Goal: Information Seeking & Learning: Find specific fact

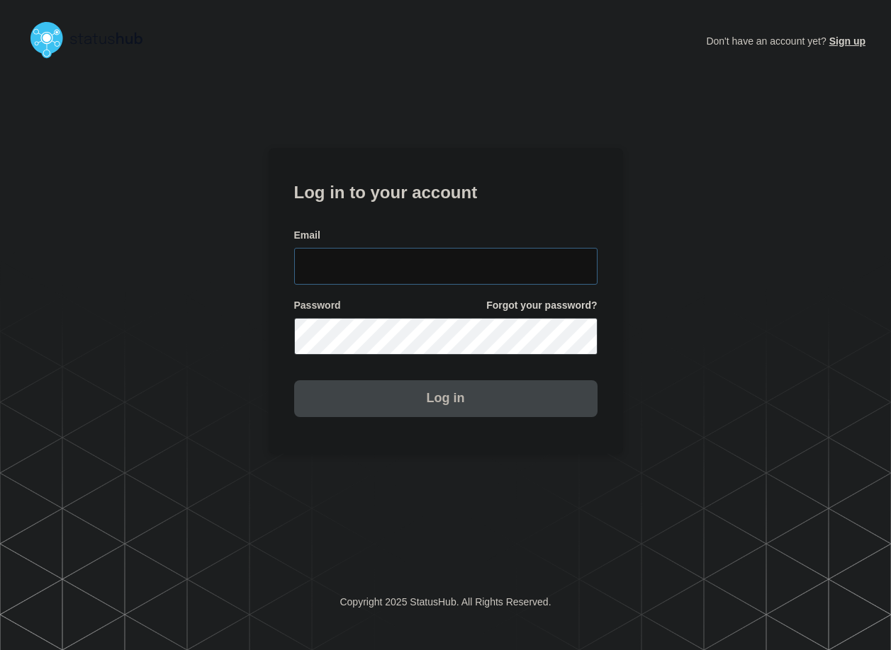
click at [489, 271] on input "email input" at bounding box center [445, 266] width 303 height 37
type input "[PERSON_NAME][EMAIL_ADDRESS][PERSON_NAME][DOMAIN_NAME]"
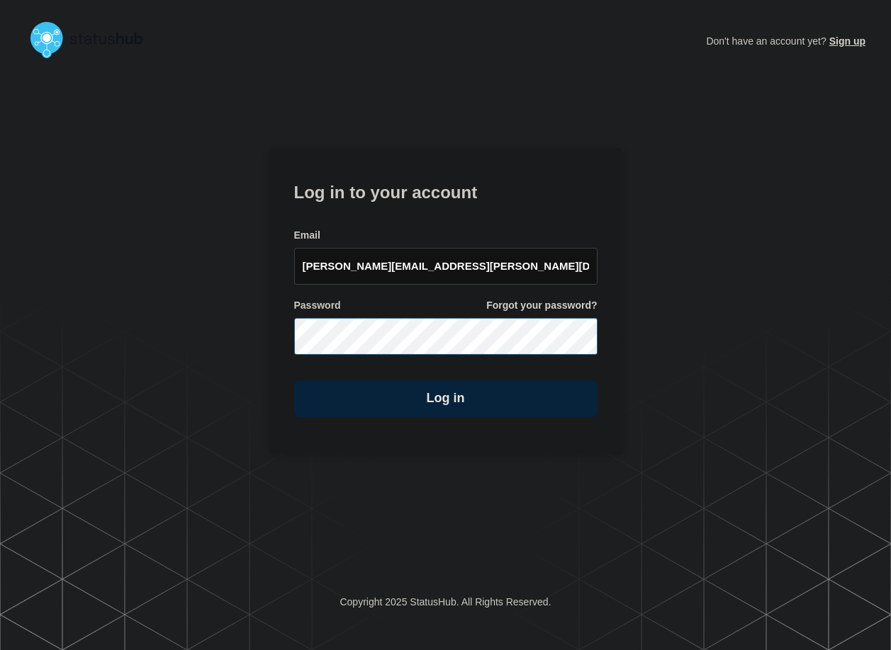
click at [294, 381] on button "Log in" at bounding box center [445, 399] width 303 height 37
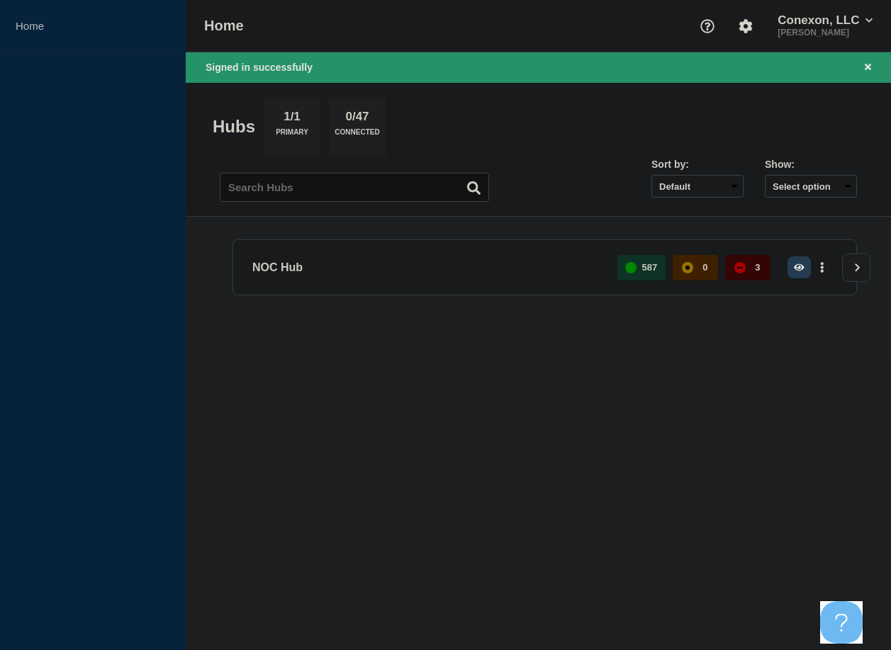
click at [796, 269] on icon "button" at bounding box center [799, 267] width 11 height 7
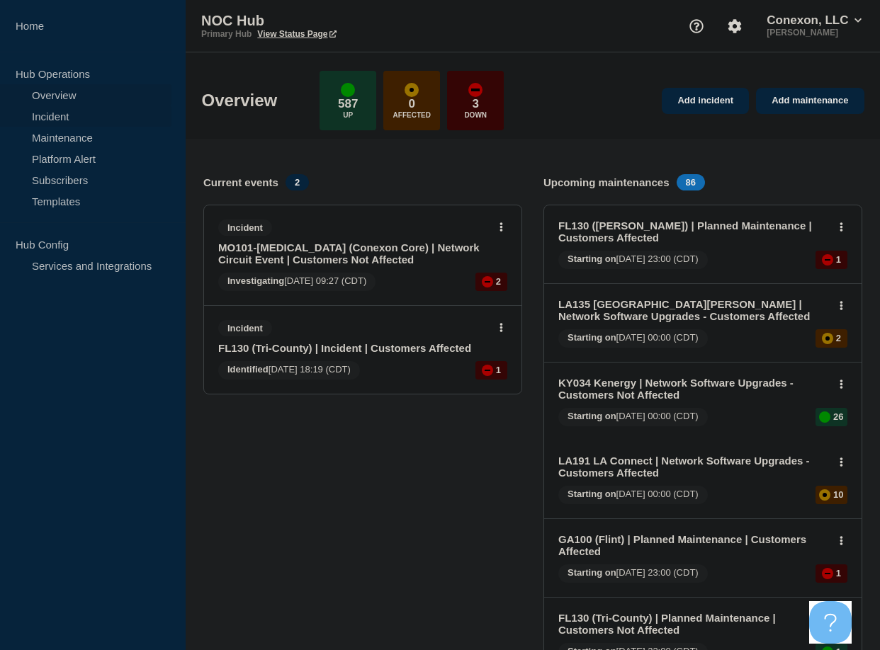
click at [64, 118] on link "Incident" at bounding box center [85, 116] width 171 height 21
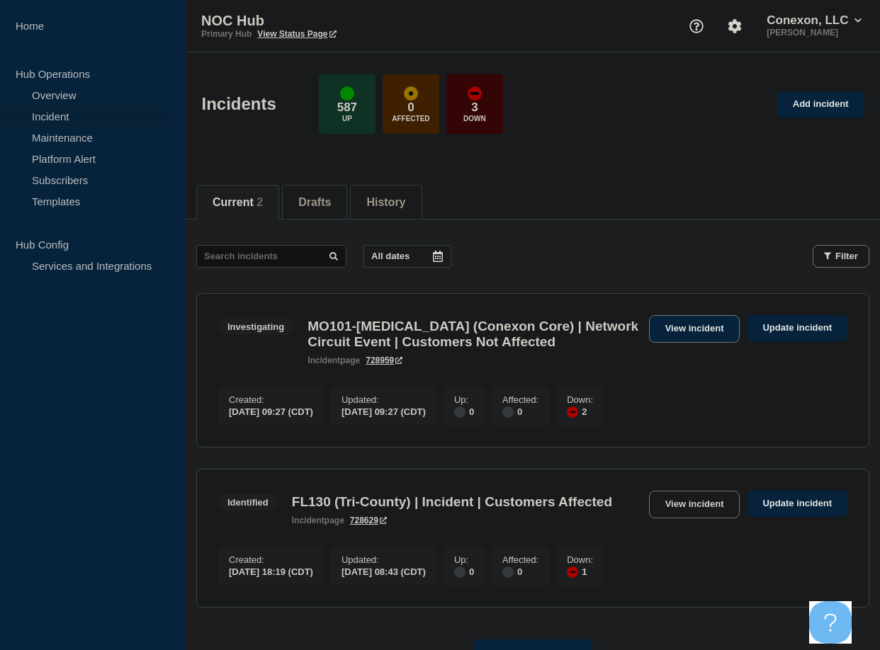
drag, startPoint x: 716, startPoint y: 516, endPoint x: 687, endPoint y: 329, distance: 189.3
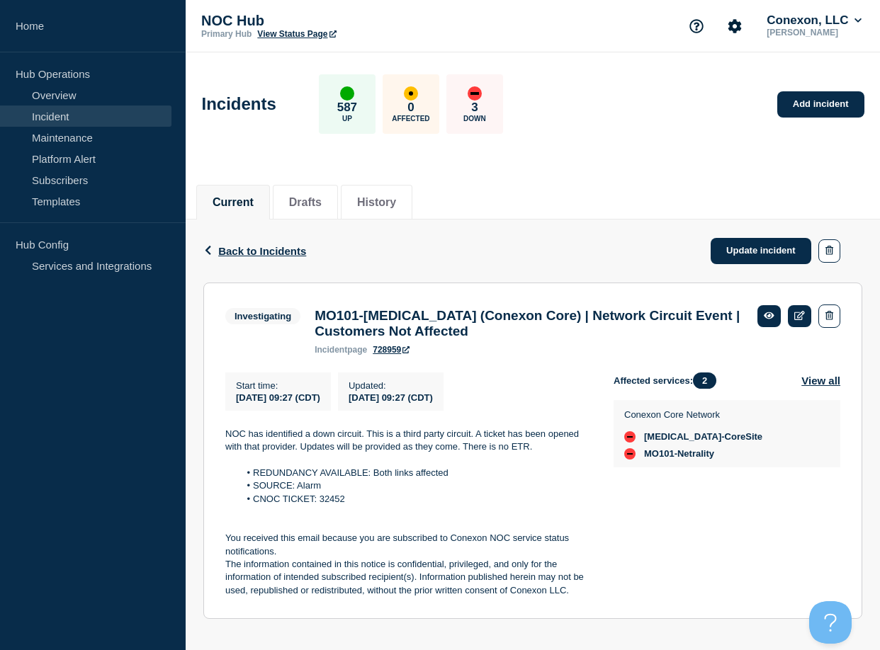
click at [331, 506] on li "CNOC TICKET: 32452" at bounding box center [416, 499] width 352 height 13
copy li "32452"
